Goal: Task Accomplishment & Management: Manage account settings

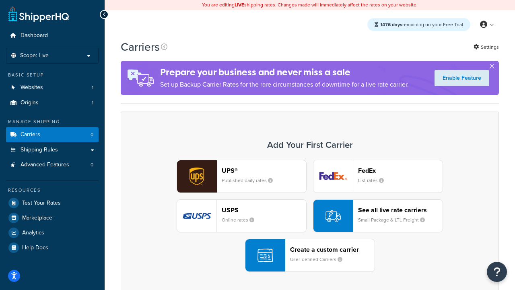
click at [310, 216] on div "UPS® Published daily rates FedEx List rates USPS Online rates See all live rate…" at bounding box center [310, 216] width 362 height 112
click at [401, 171] on header "FedEx" at bounding box center [400, 171] width 85 height 8
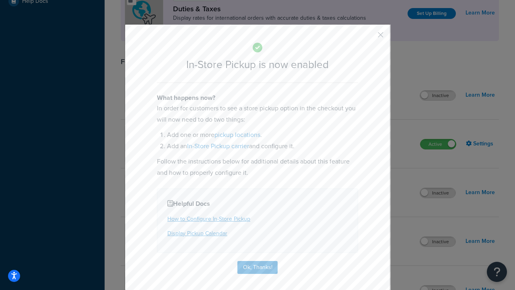
click at [369, 37] on button "button" at bounding box center [369, 38] width 2 height 2
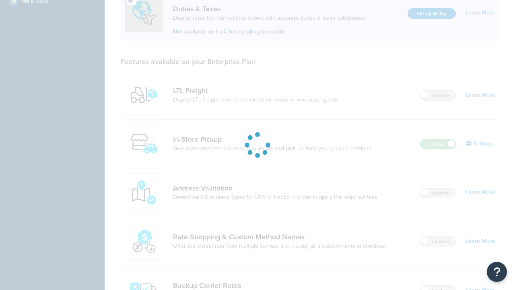
scroll to position [246, 0]
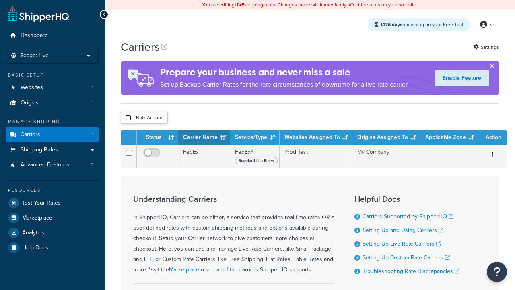
click at [128, 118] on input "checkbox" at bounding box center [128, 118] width 6 height 6
checkbox input "true"
click at [0, 0] on button "Delete" at bounding box center [0, 0] width 0 height 0
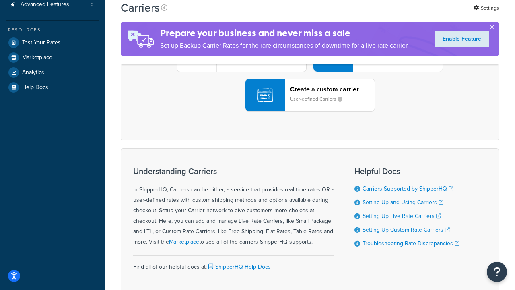
click at [310, 112] on div "UPS® Published daily rates FedEx List rates USPS Online rates See all live rate…" at bounding box center [310, 56] width 362 height 112
click at [401, 14] on header "FedEx" at bounding box center [400, 10] width 85 height 8
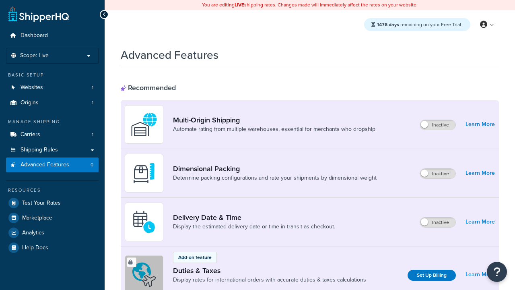
scroll to position [359, 0]
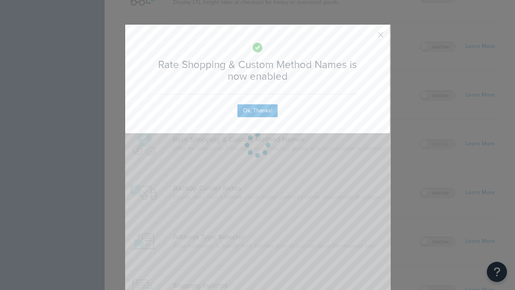
scroll to position [0, 0]
click at [369, 37] on button "button" at bounding box center [369, 38] width 2 height 2
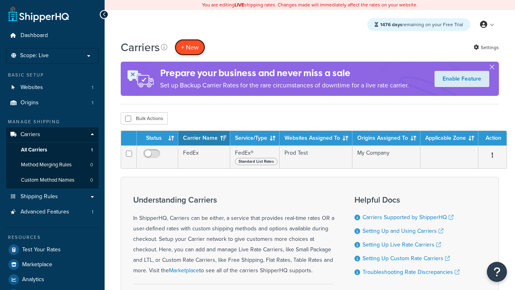
click at [190, 48] on button "+ New" at bounding box center [190, 47] width 31 height 17
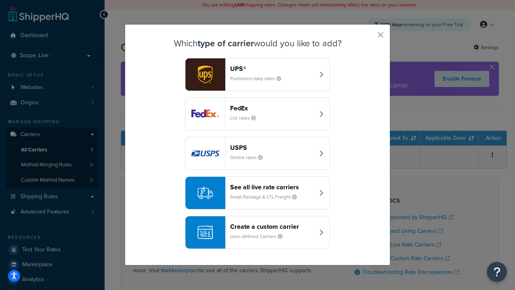
click at [258, 193] on div "See all live rate carriers Small Package & LTL Freight" at bounding box center [272, 192] width 84 height 19
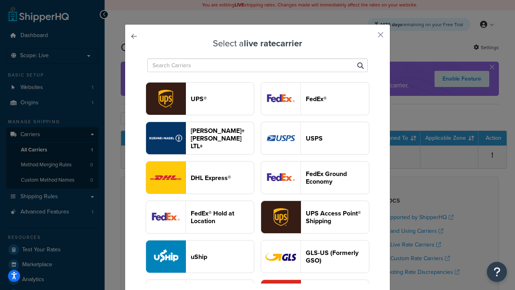
click at [315, 139] on header "USPS" at bounding box center [337, 138] width 63 height 8
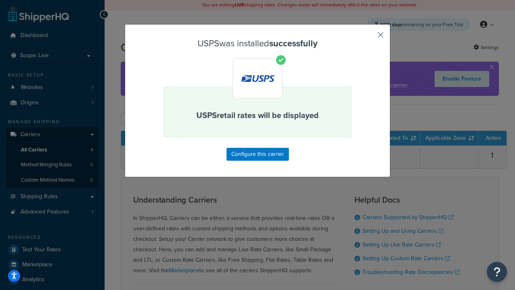
click at [369, 37] on button "button" at bounding box center [369, 38] width 2 height 2
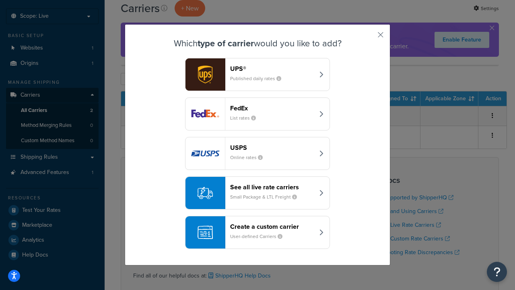
click at [258, 193] on div "See all live rate carriers Small Package & LTL Freight" at bounding box center [272, 192] width 84 height 19
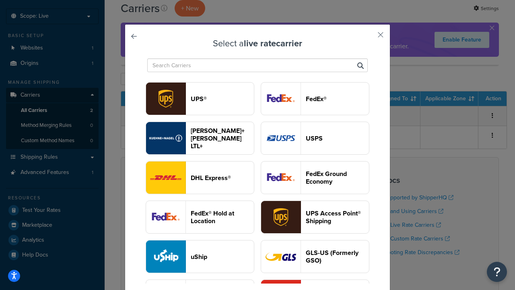
click at [315, 99] on header "FedEx®" at bounding box center [337, 99] width 63 height 8
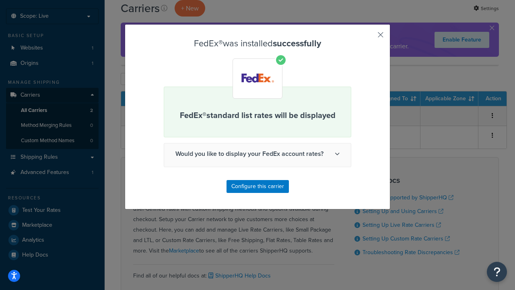
click at [369, 37] on button "button" at bounding box center [369, 38] width 2 height 2
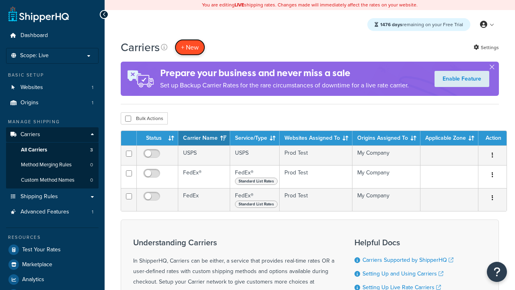
click at [190, 48] on button "+ New" at bounding box center [190, 47] width 31 height 17
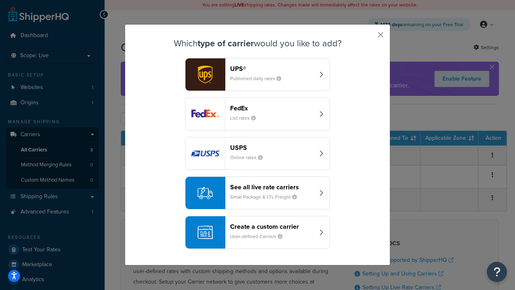
click at [258, 193] on div "See all live rate carriers Small Package & LTL Freight" at bounding box center [272, 192] width 84 height 19
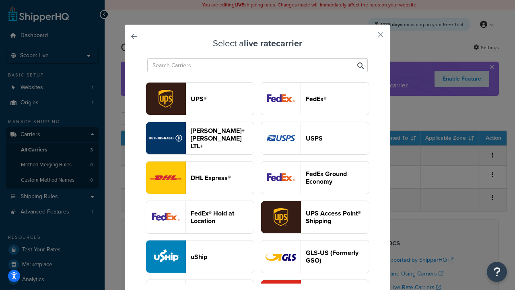
click at [222, 99] on header "UPS®" at bounding box center [222, 99] width 63 height 8
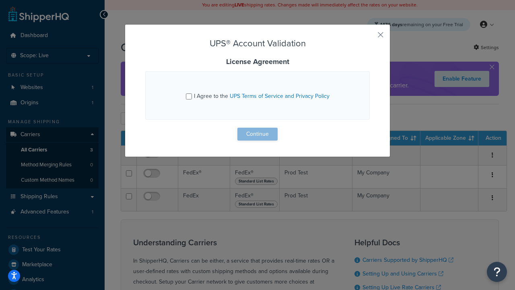
click at [190, 96] on input "I Agree to the UPS Terms of Service and Privacy Policy" at bounding box center [189, 96] width 6 height 6
checkbox input "true"
click at [258, 134] on button "Continue" at bounding box center [258, 134] width 40 height 13
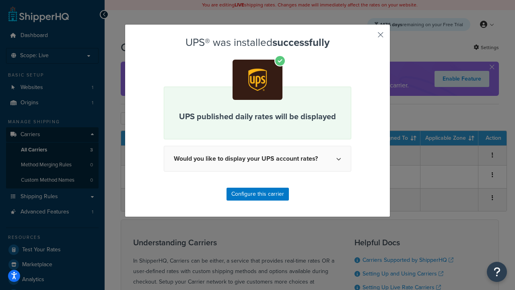
click at [369, 37] on button "button" at bounding box center [369, 38] width 2 height 2
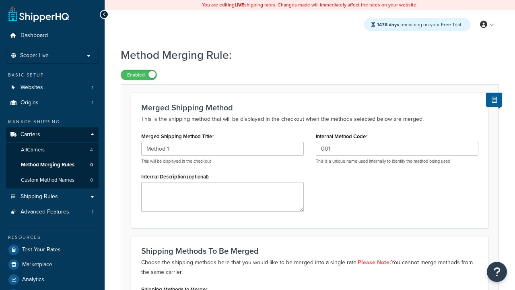
scroll to position [126, 0]
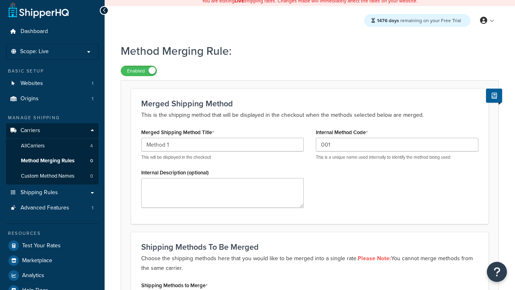
type input "001"
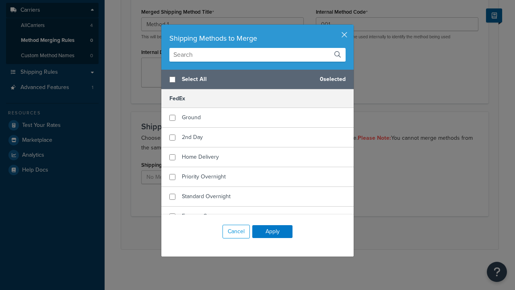
scroll to position [0, 0]
click at [191, 118] on span "Ground" at bounding box center [191, 117] width 19 height 8
checkbox input "true"
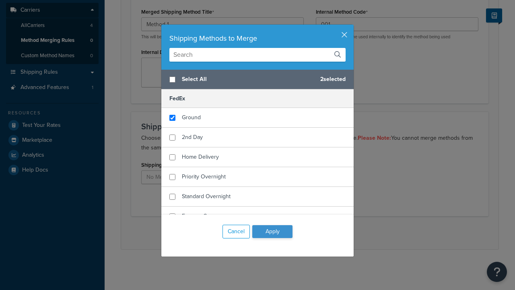
click at [273, 232] on button "Apply" at bounding box center [272, 231] width 40 height 13
click at [305, 233] on button "Save" at bounding box center [306, 232] width 22 height 13
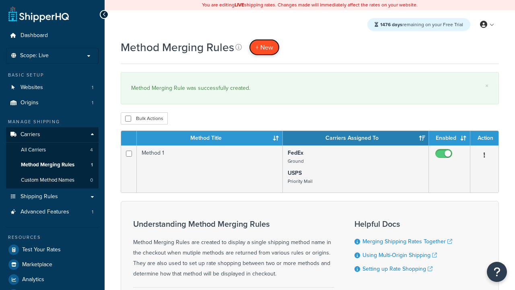
click at [264, 48] on span "+ New" at bounding box center [265, 47] width 18 height 9
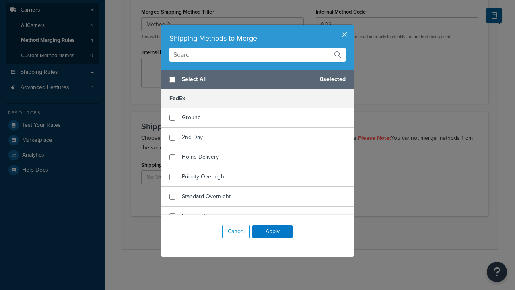
scroll to position [436, 0]
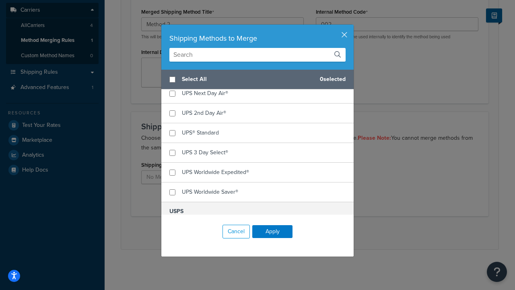
click at [198, 78] on span "UPS® Ground" at bounding box center [199, 73] width 34 height 8
checkbox input "true"
click at [273, 232] on button "Apply" at bounding box center [272, 231] width 40 height 13
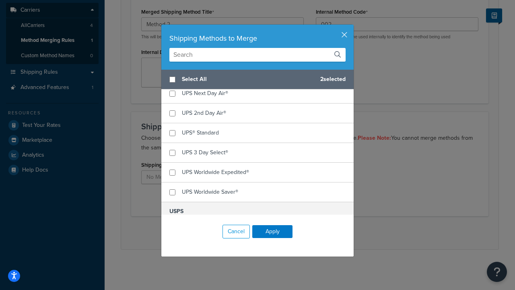
click at [305, 233] on button "Save" at bounding box center [306, 232] width 22 height 13
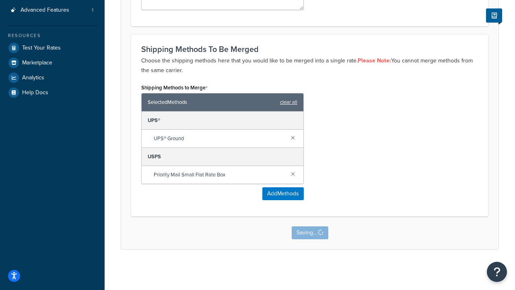
scroll to position [0, 0]
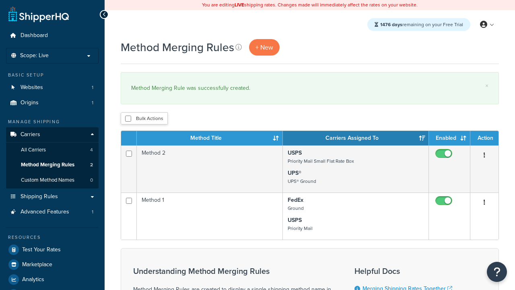
click at [128, 119] on input "checkbox" at bounding box center [128, 119] width 6 height 6
checkbox input "true"
click at [0, 0] on button "Duplicate" at bounding box center [0, 0] width 0 height 0
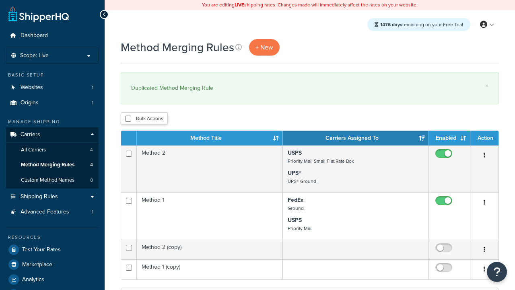
click at [128, 119] on input "checkbox" at bounding box center [128, 119] width 6 height 6
checkbox input "true"
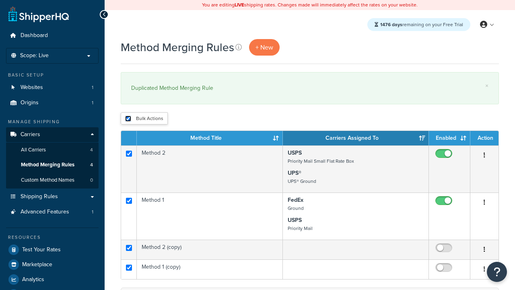
checkbox input "true"
click at [0, 0] on button "Delete" at bounding box center [0, 0] width 0 height 0
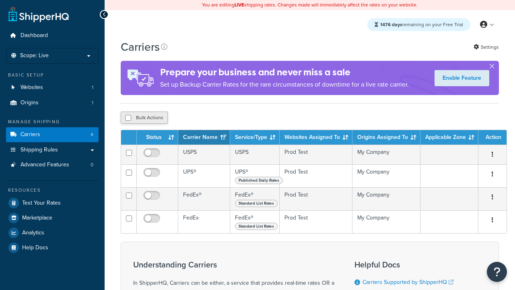
click at [128, 118] on input "checkbox" at bounding box center [128, 118] width 6 height 6
checkbox input "true"
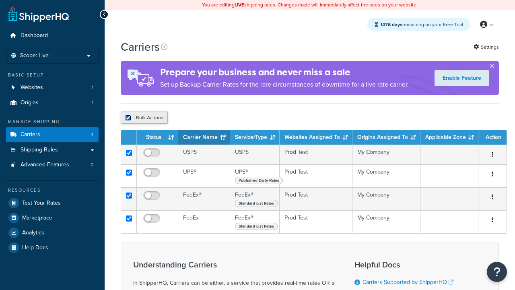
checkbox input "true"
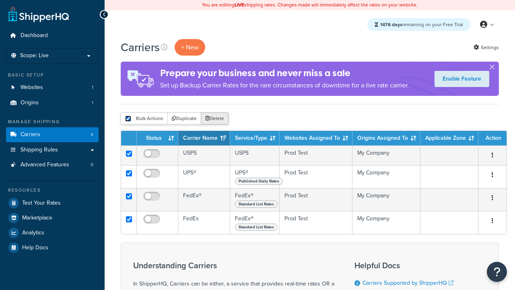
click at [214, 119] on button "Delete" at bounding box center [215, 118] width 28 height 12
